Goal: Transaction & Acquisition: Purchase product/service

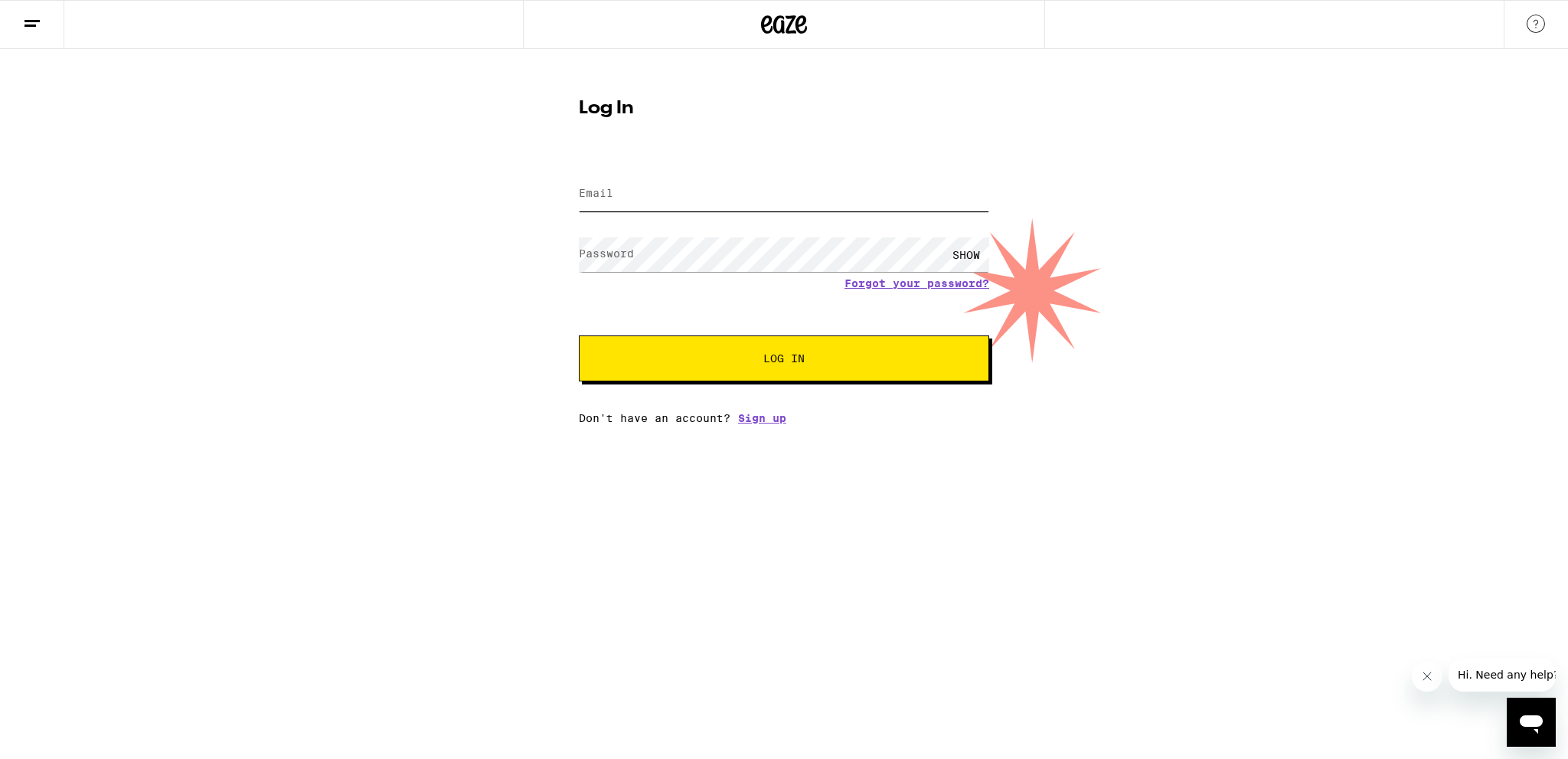
click at [655, 205] on input "Email" at bounding box center [784, 194] width 410 height 35
type input "[EMAIL_ADDRESS][DOMAIN_NAME]"
click at [634, 247] on label "Password" at bounding box center [606, 253] width 55 height 12
click at [621, 252] on label "Password" at bounding box center [606, 253] width 55 height 12
click at [579, 336] on button "Log In" at bounding box center [784, 358] width 410 height 46
